Goal: Information Seeking & Learning: Learn about a topic

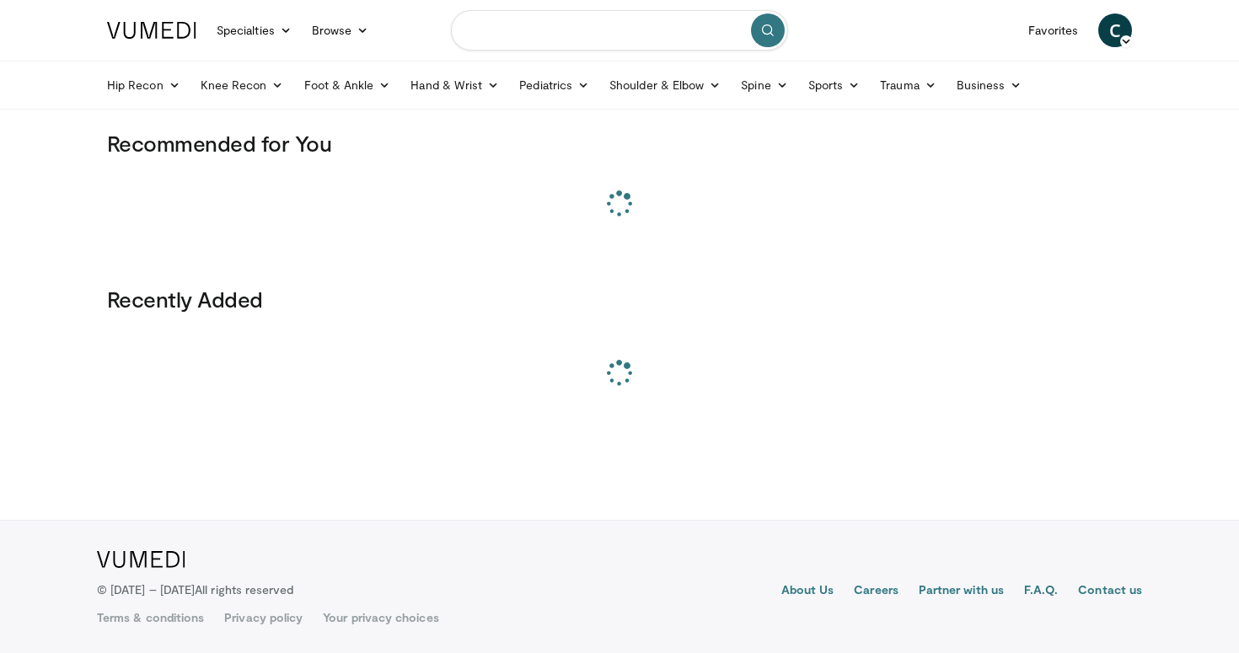
click at [561, 30] on input "Search topics, interventions" at bounding box center [619, 30] width 337 height 40
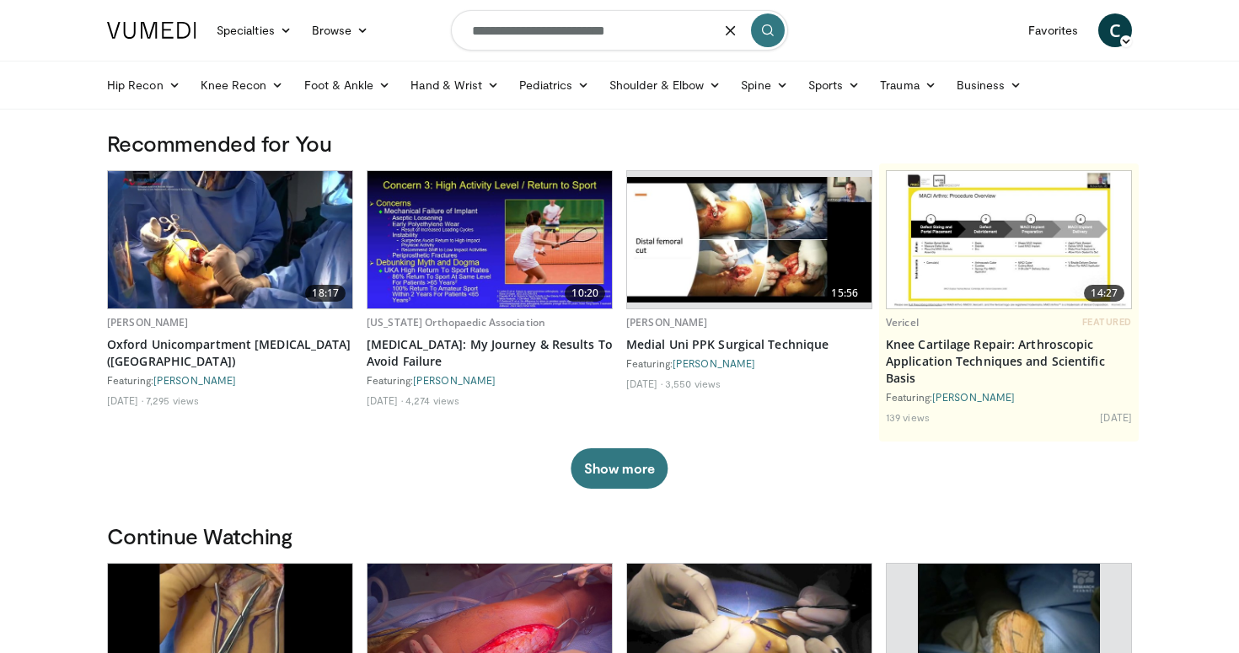
type input "**********"
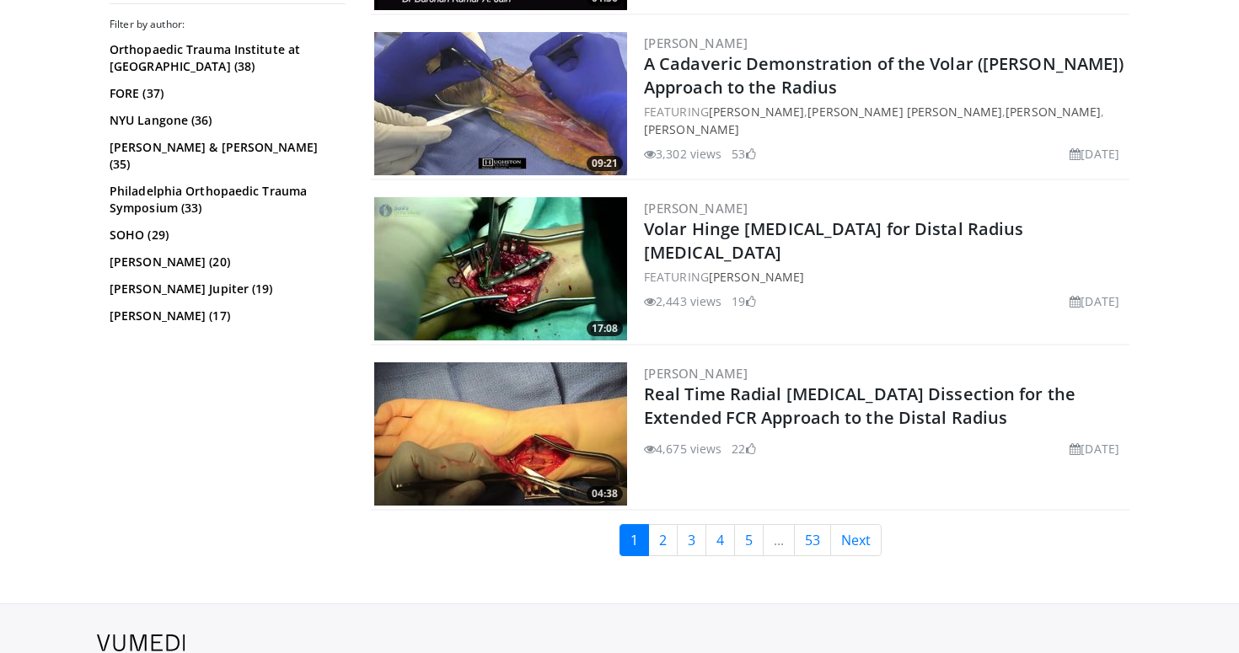
scroll to position [3991, 0]
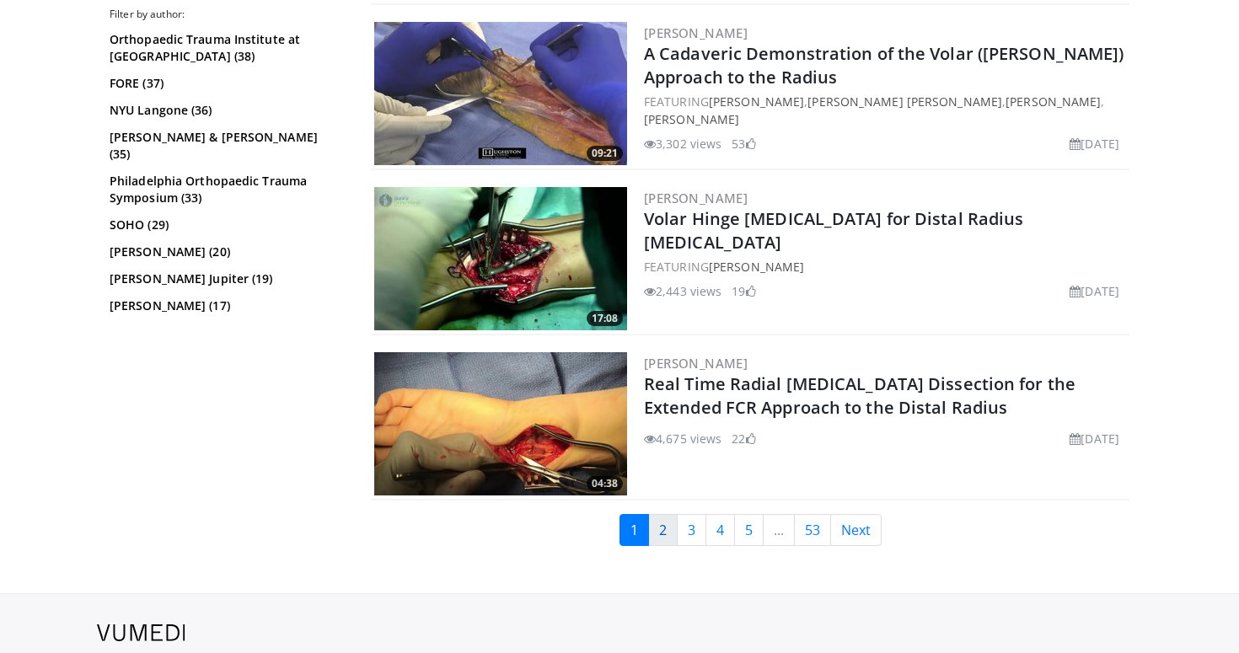
click at [669, 517] on link "2" at bounding box center [663, 530] width 30 height 32
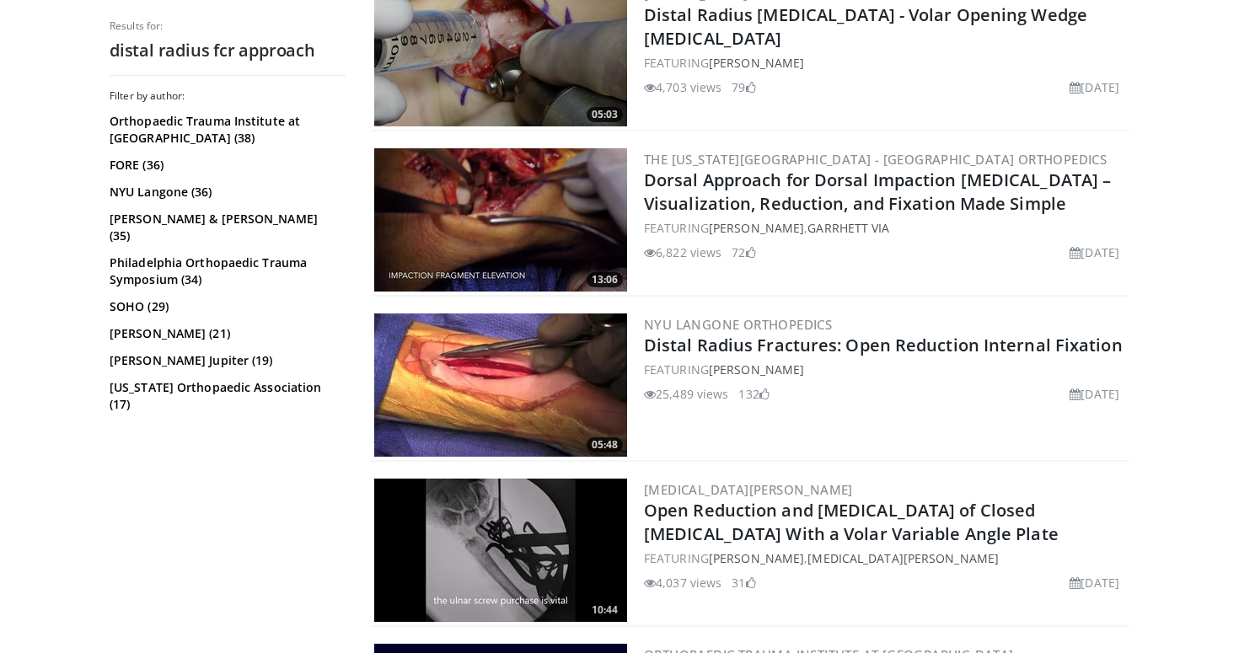
scroll to position [2525, 0]
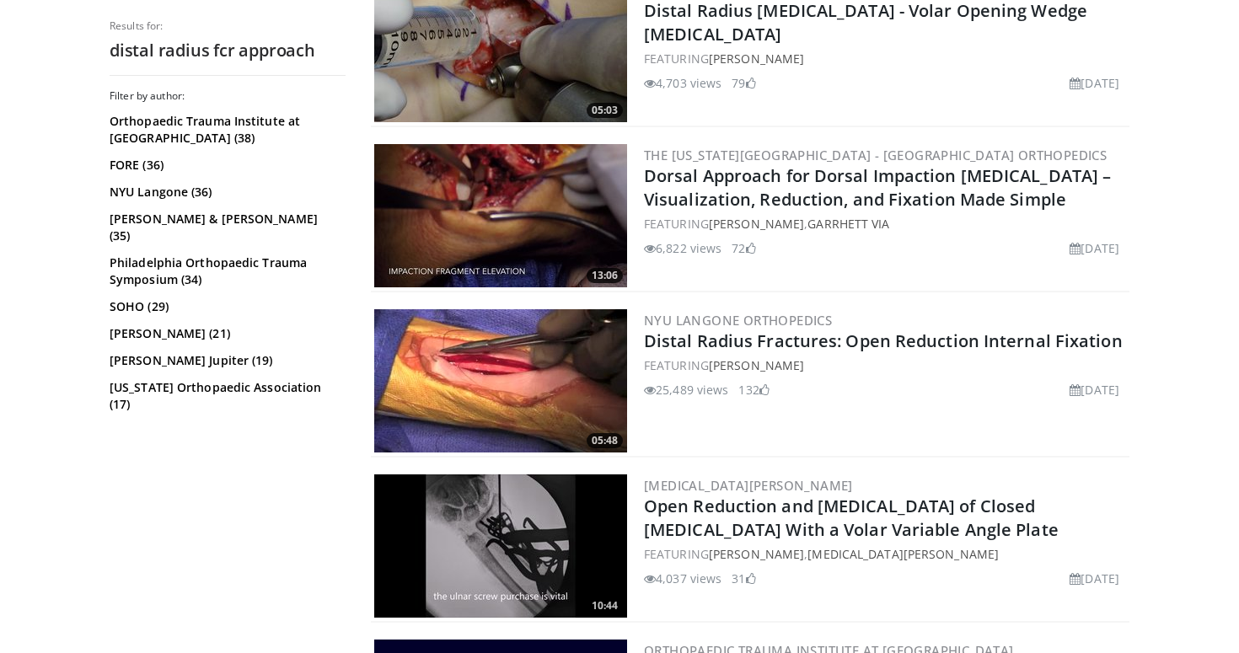
click at [584, 393] on img at bounding box center [500, 380] width 253 height 143
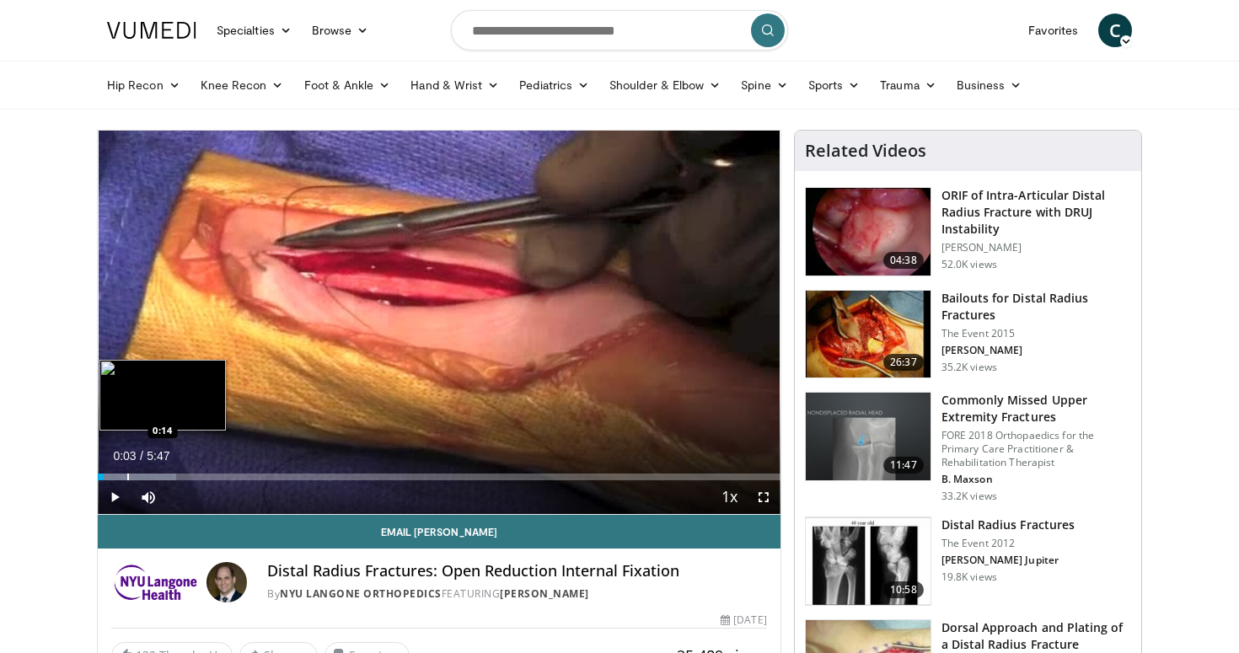
click at [127, 479] on div "Progress Bar" at bounding box center [128, 477] width 2 height 7
click at [150, 479] on div "Progress Bar" at bounding box center [151, 477] width 2 height 7
click at [172, 476] on div "Progress Bar" at bounding box center [173, 477] width 2 height 7
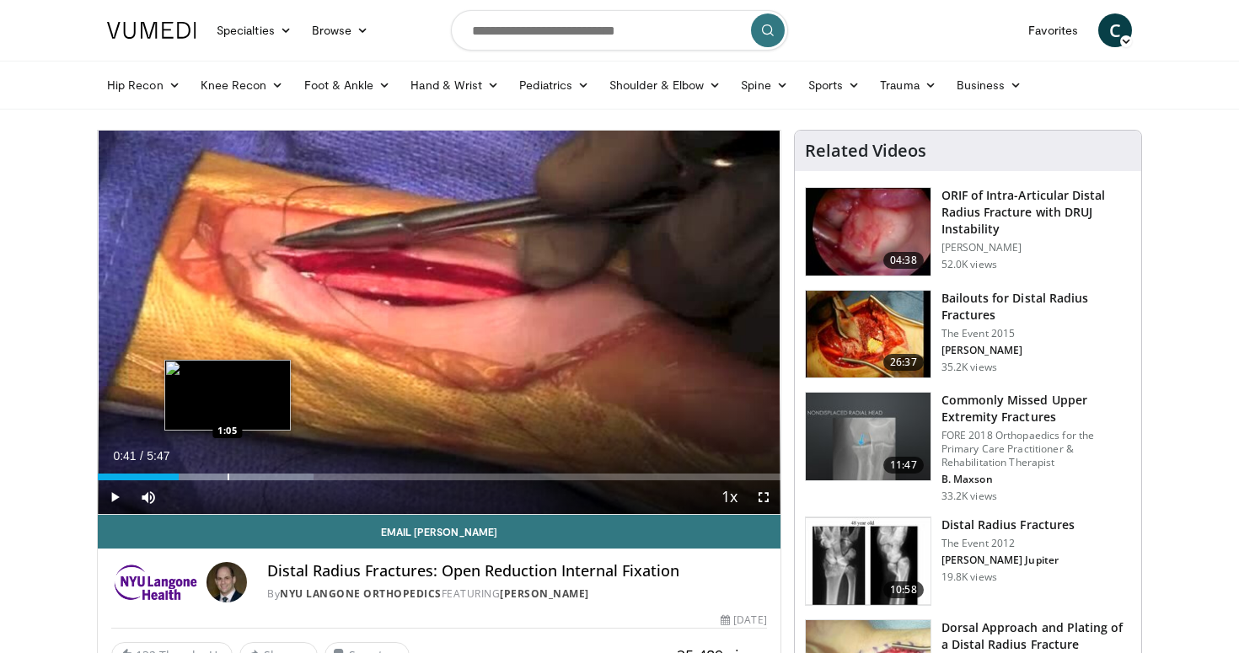
click at [228, 477] on div "Progress Bar" at bounding box center [229, 477] width 2 height 7
click at [237, 477] on div "Progress Bar" at bounding box center [238, 477] width 2 height 7
click at [256, 477] on div "Progress Bar" at bounding box center [257, 477] width 2 height 7
